Goal: Transaction & Acquisition: Purchase product/service

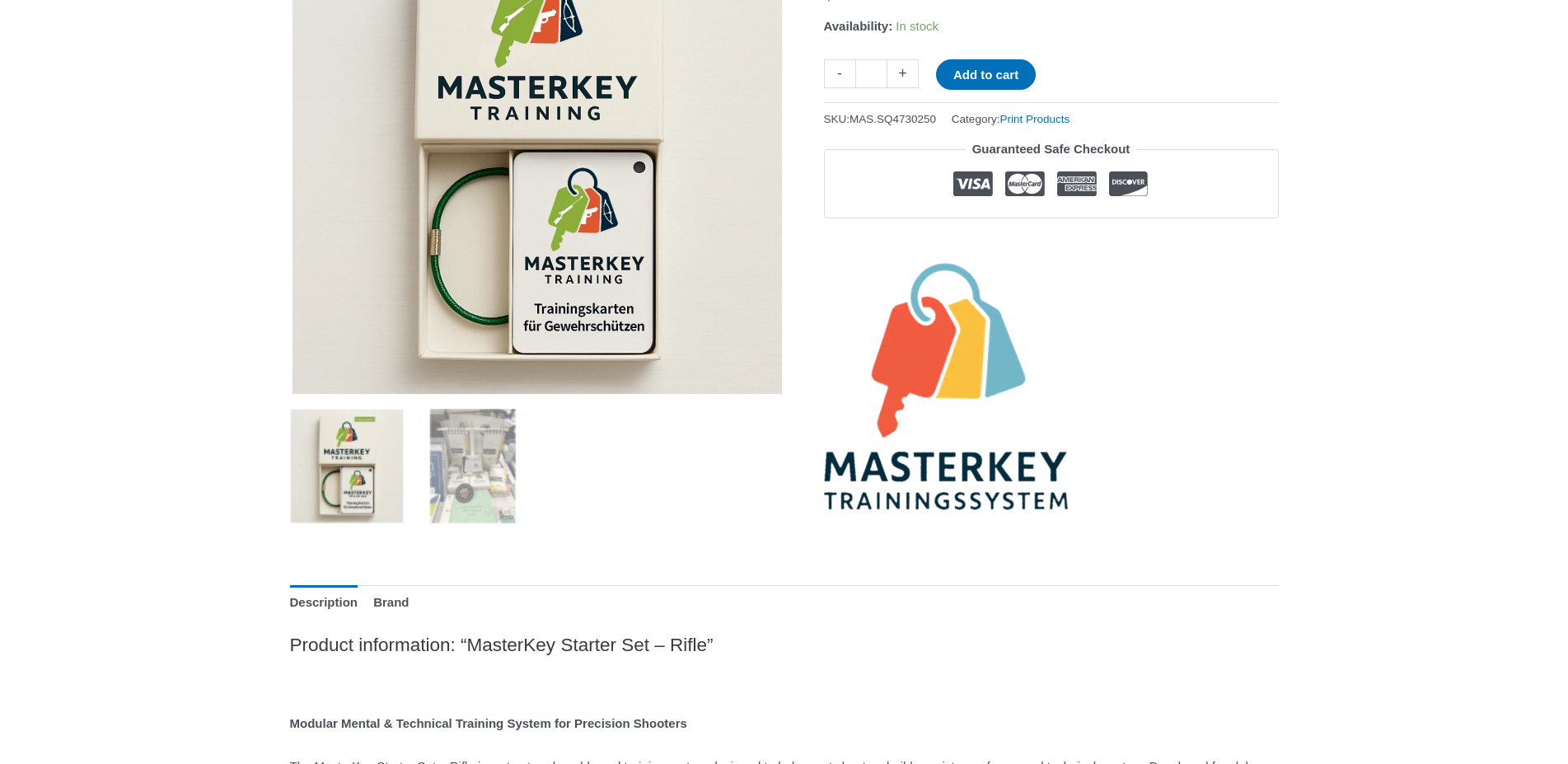
scroll to position [420, 0]
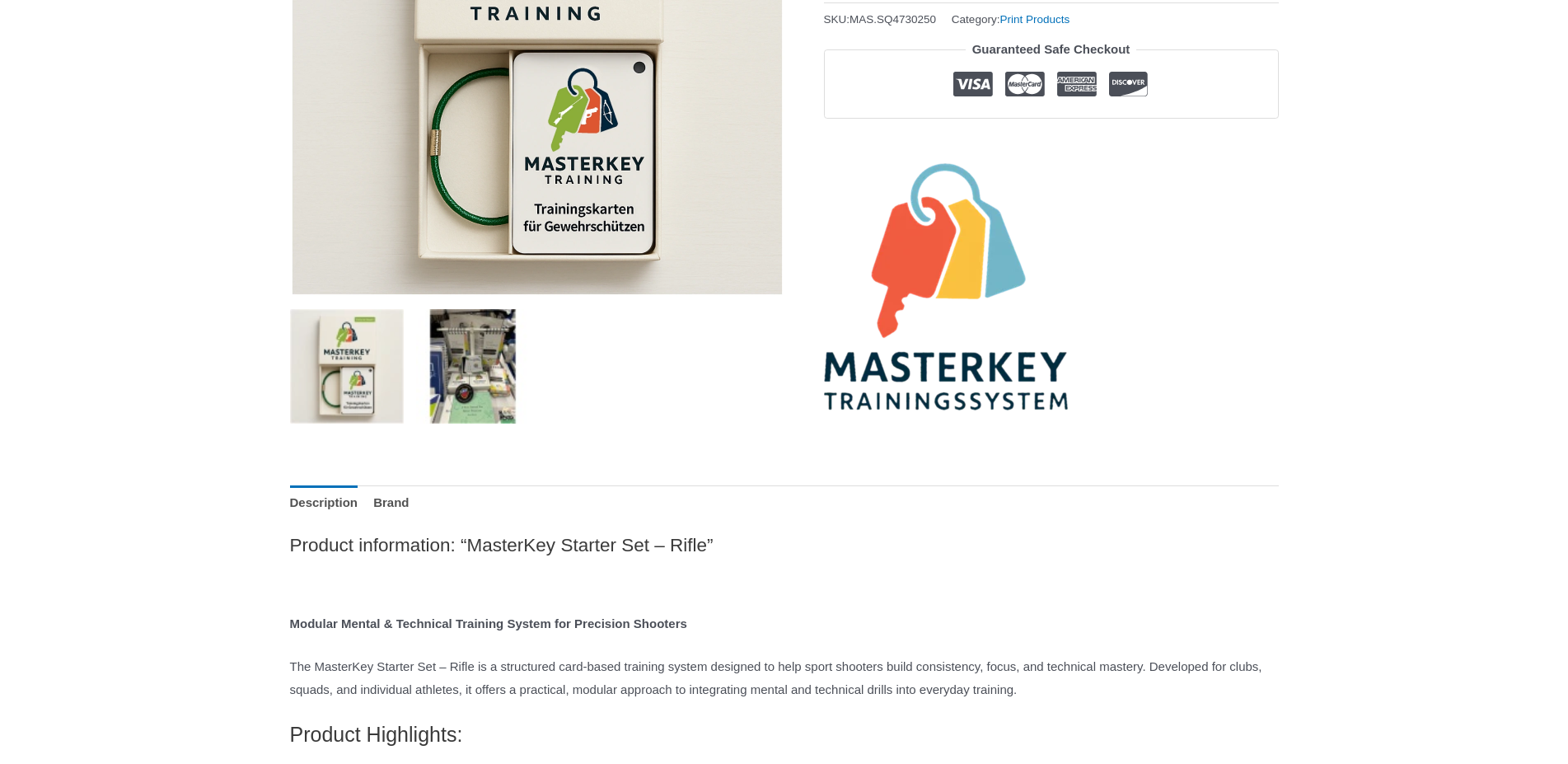
click at [489, 353] on img at bounding box center [472, 365] width 115 height 115
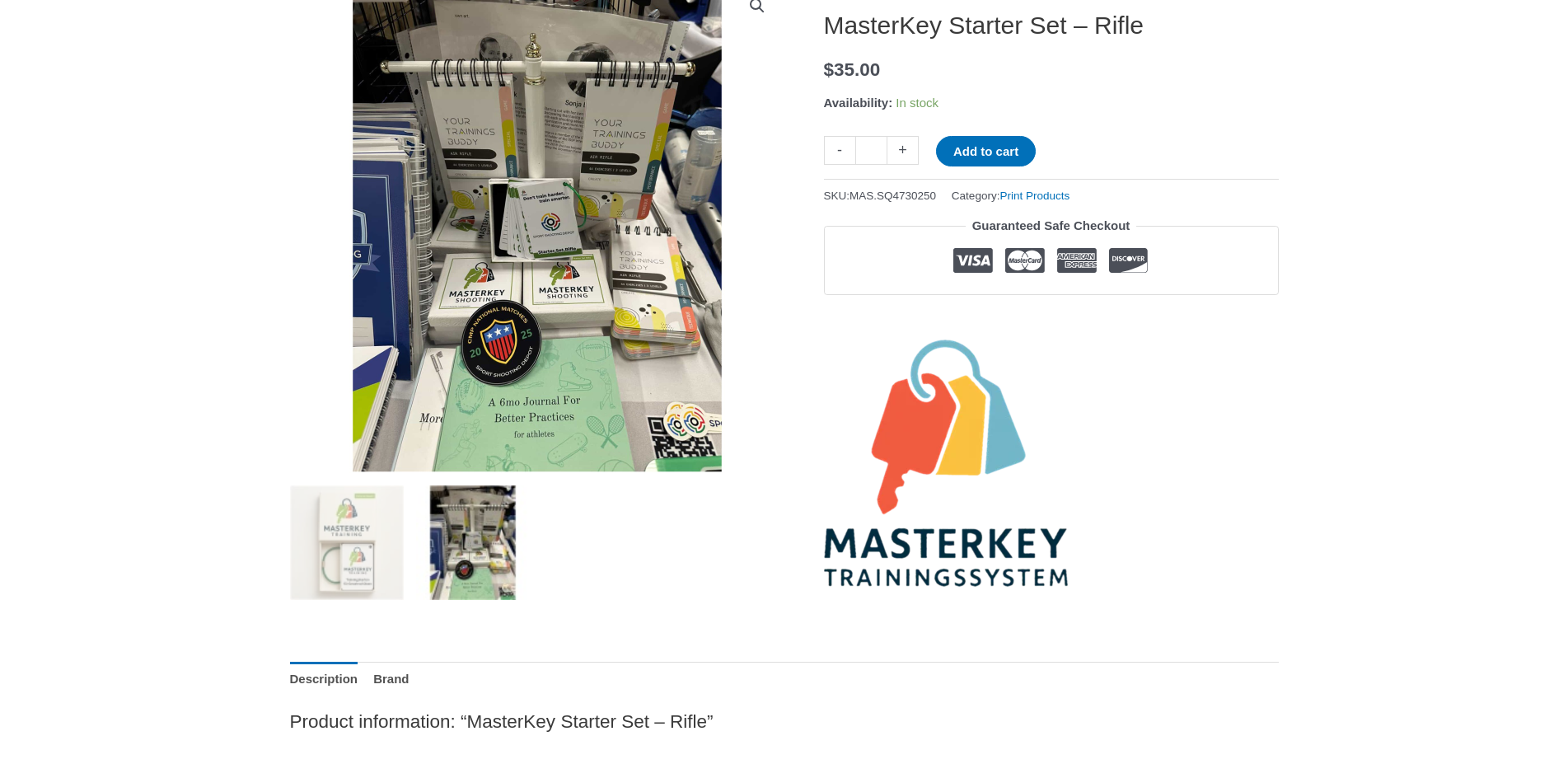
scroll to position [0, 0]
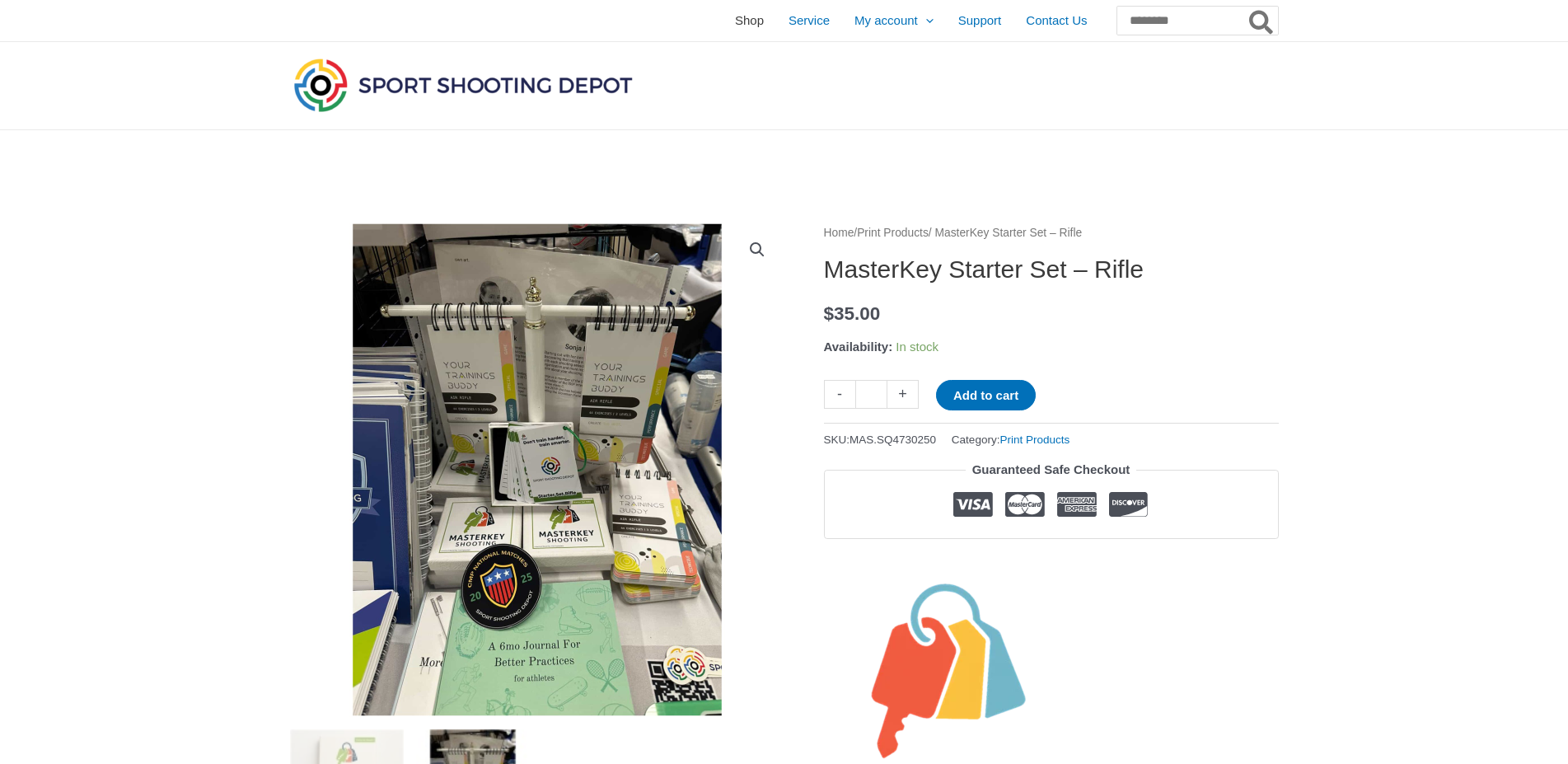
click at [735, 19] on span "Shop" at bounding box center [749, 21] width 28 height 42
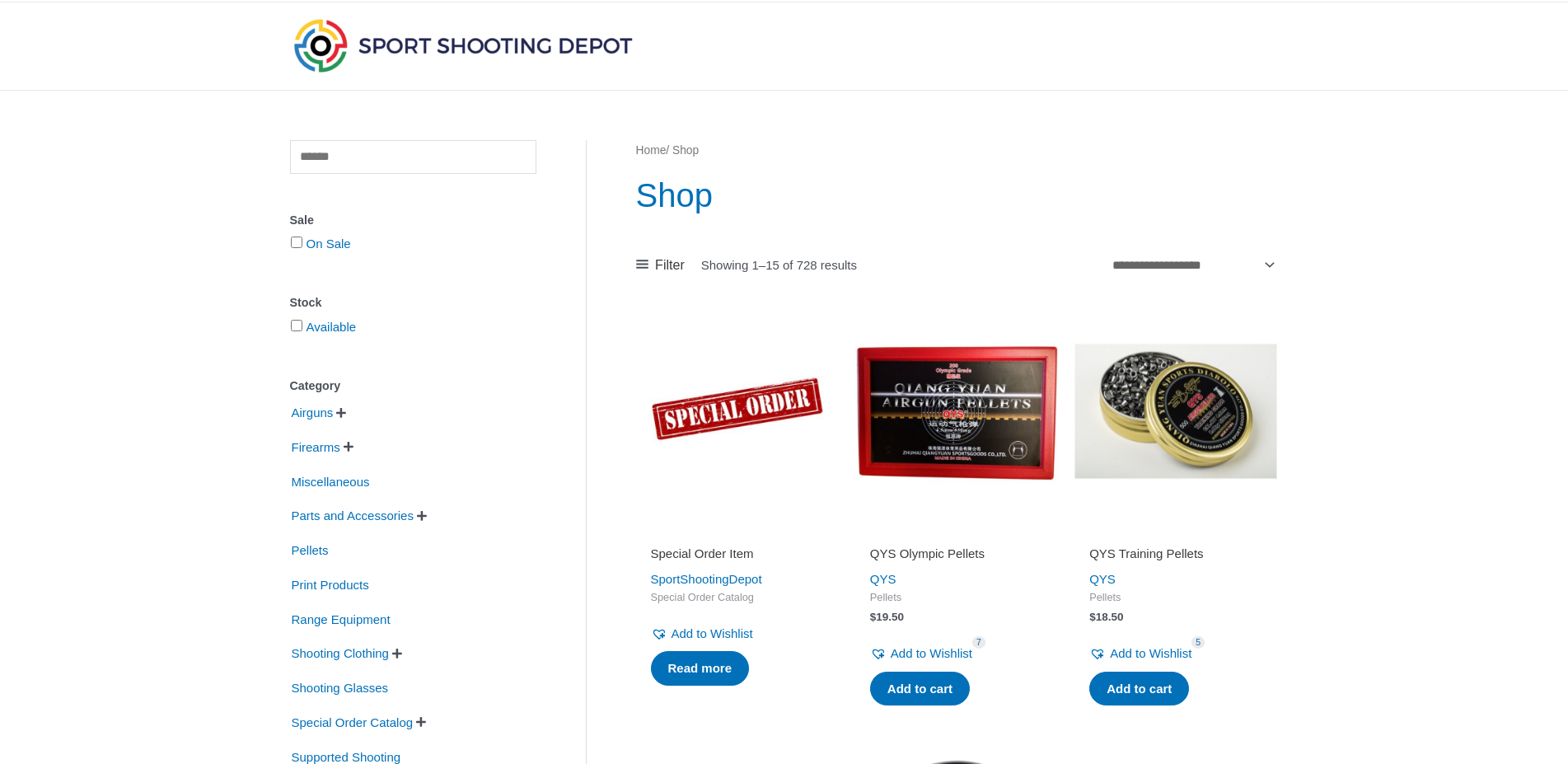
scroll to position [84, 0]
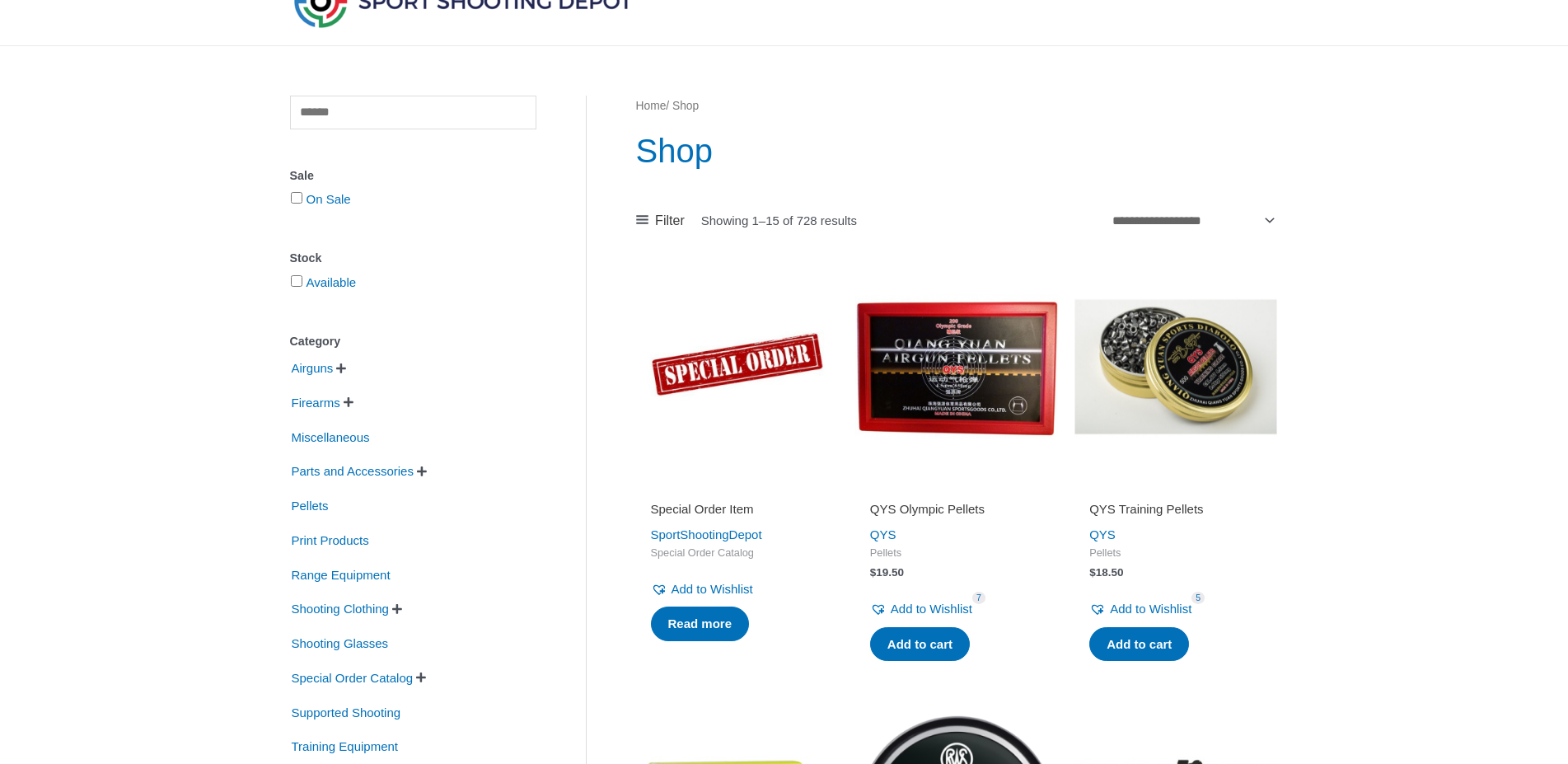
click at [353, 403] on span "" at bounding box center [348, 402] width 9 height 11
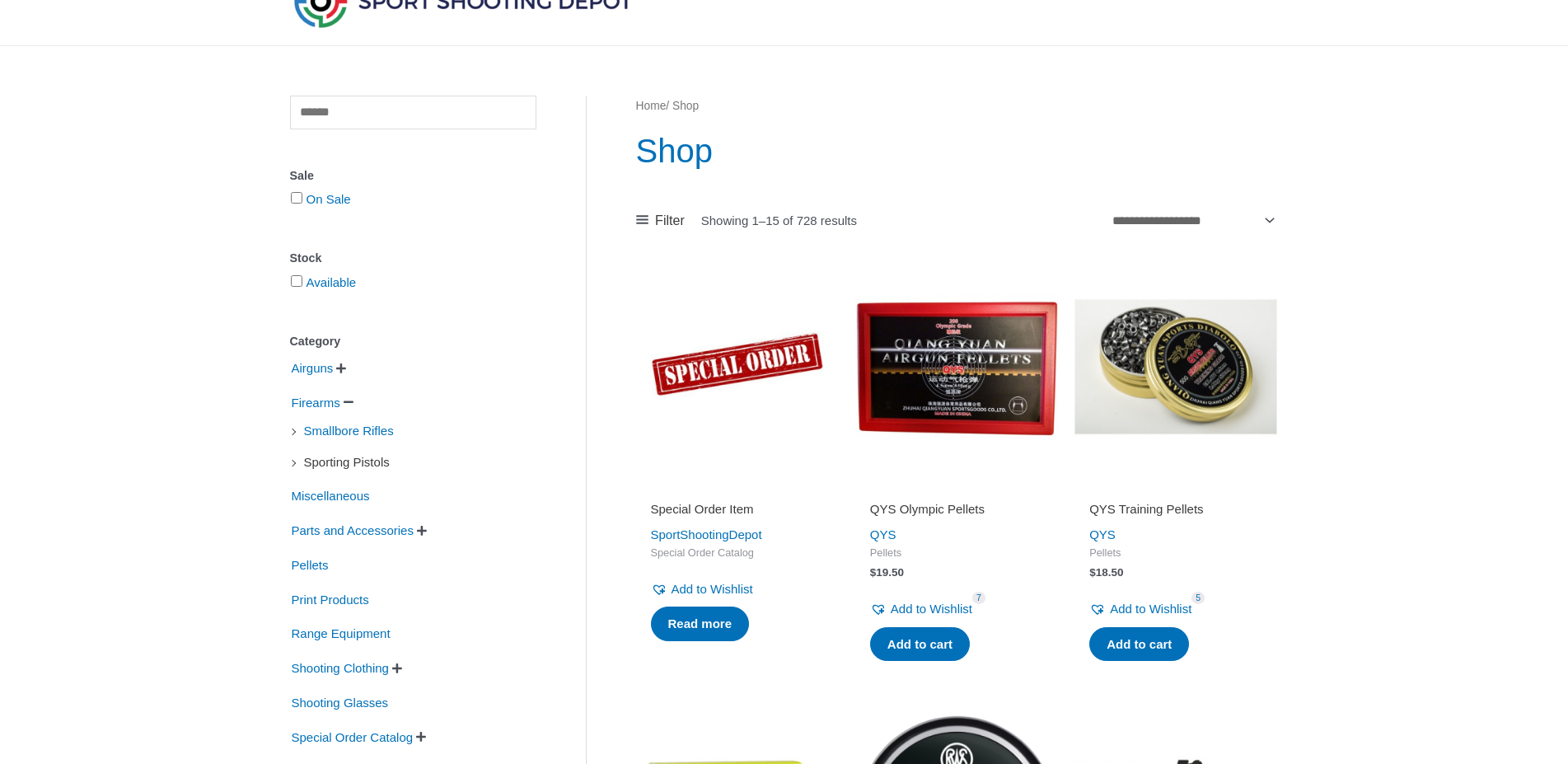
click at [362, 469] on span "Sporting Pistols" at bounding box center [347, 462] width 89 height 28
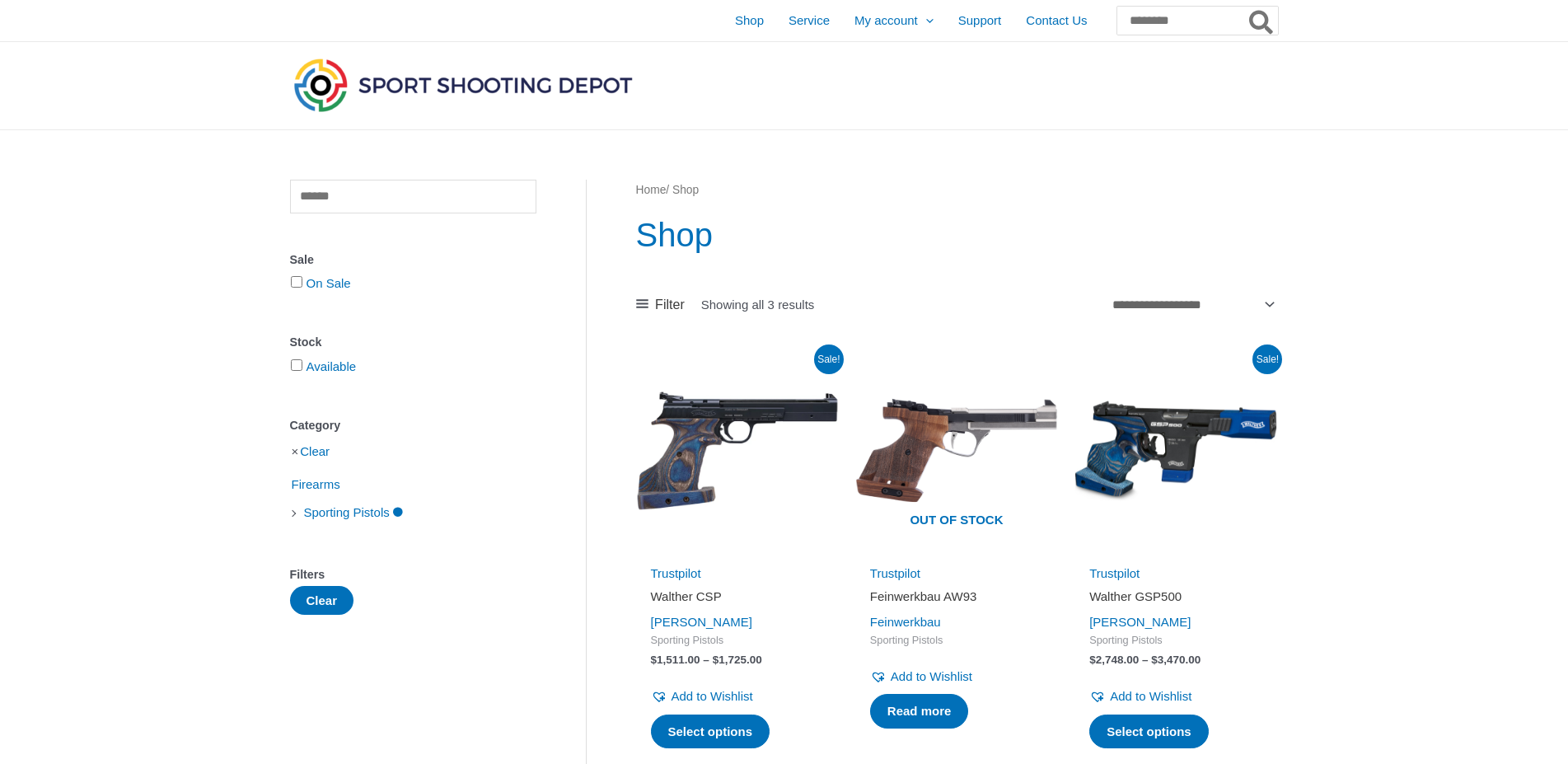
scroll to position [84, 0]
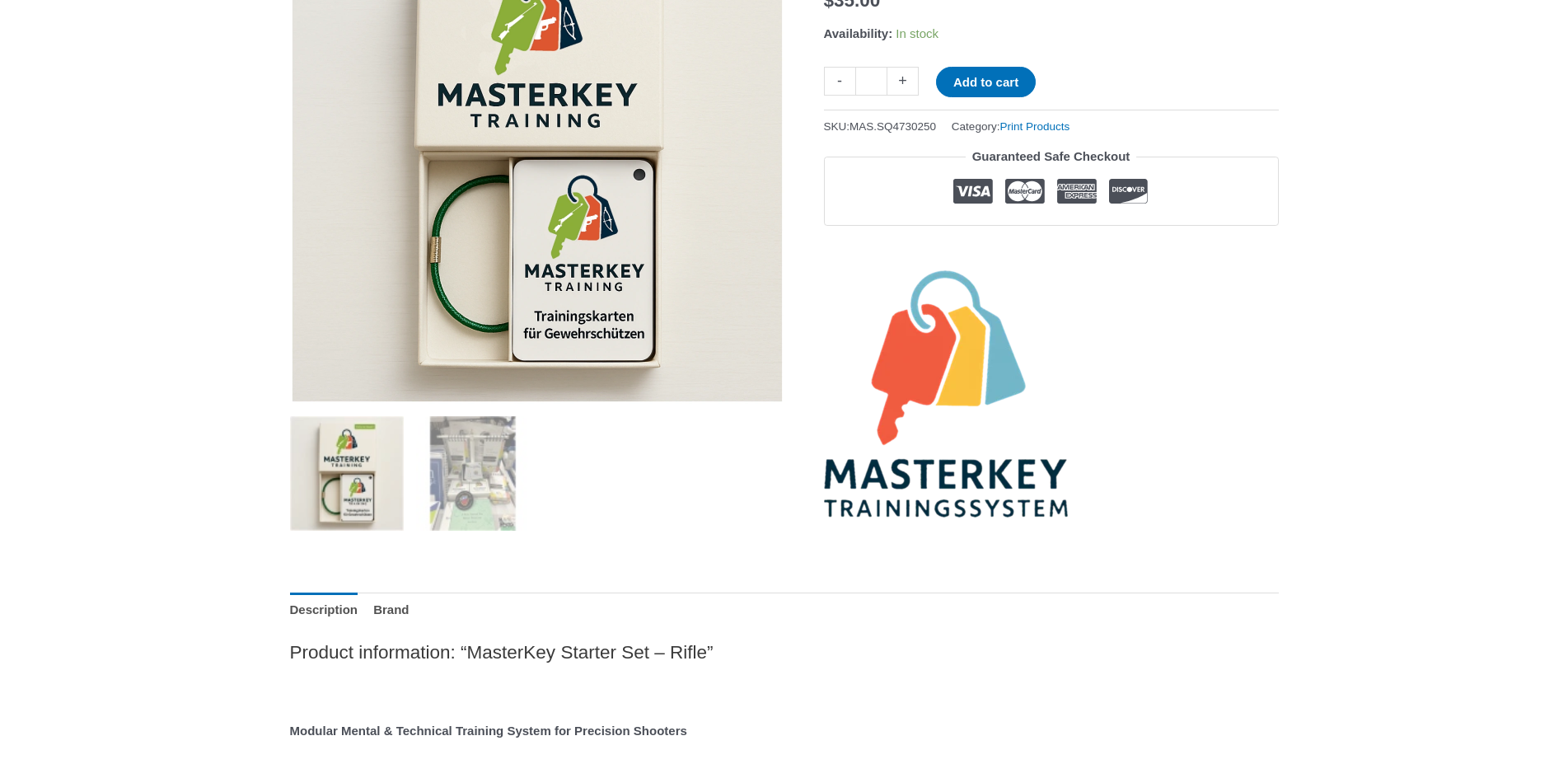
scroll to position [336, 0]
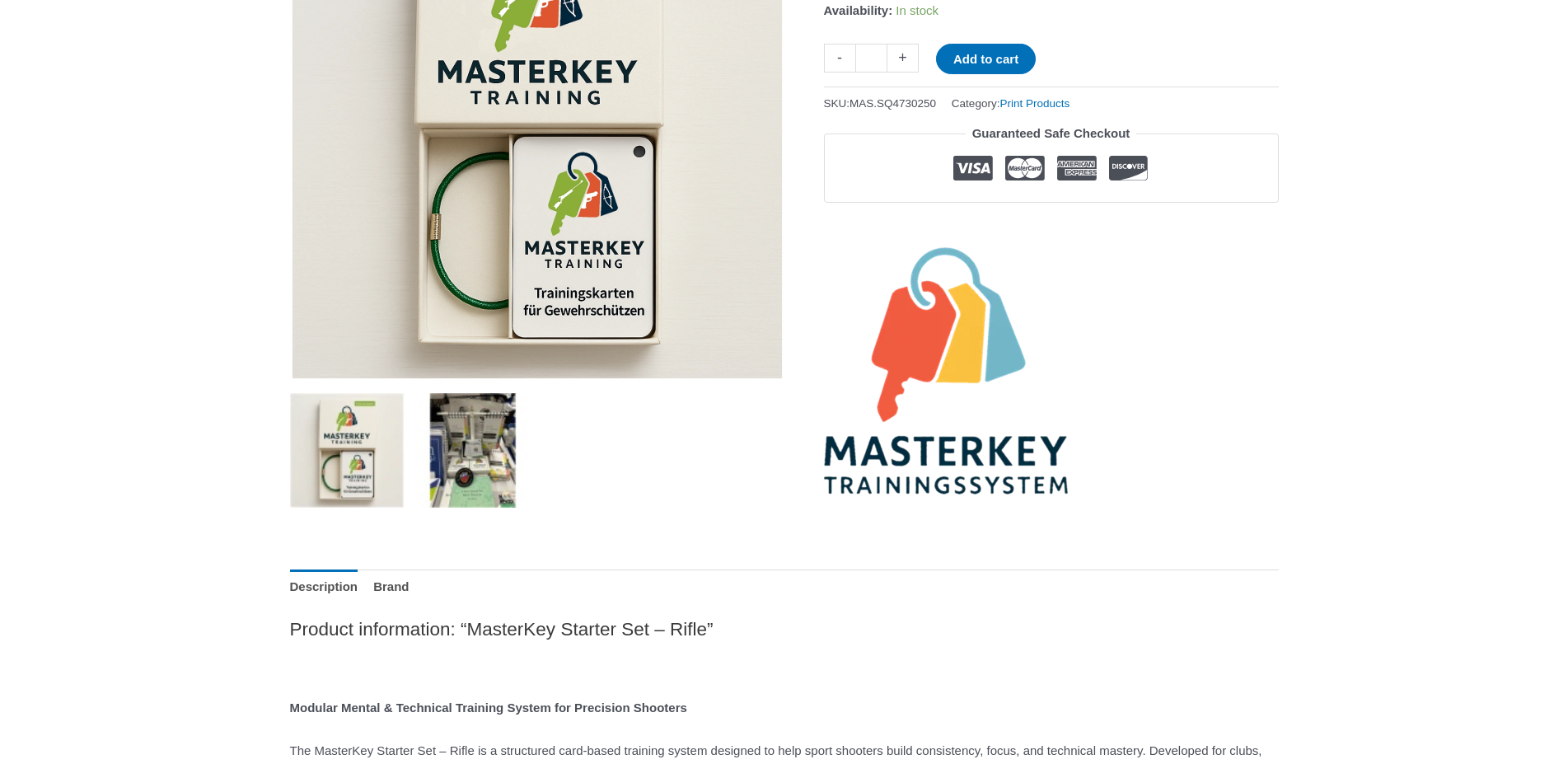
click at [485, 429] on img at bounding box center [472, 450] width 115 height 115
